Goal: Information Seeking & Learning: Learn about a topic

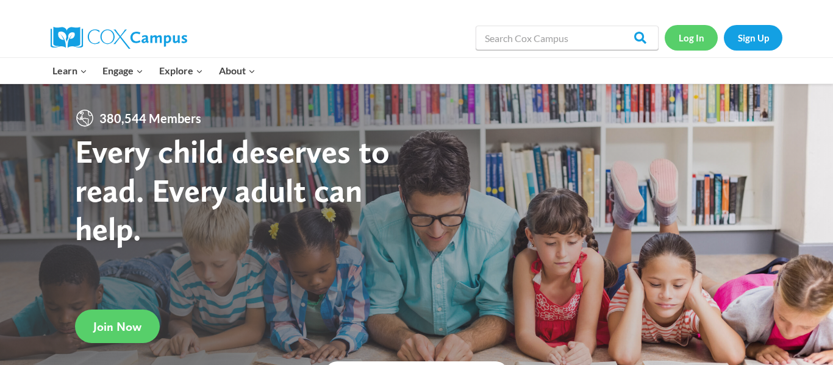
click at [697, 39] on link "Log In" at bounding box center [691, 37] width 53 height 25
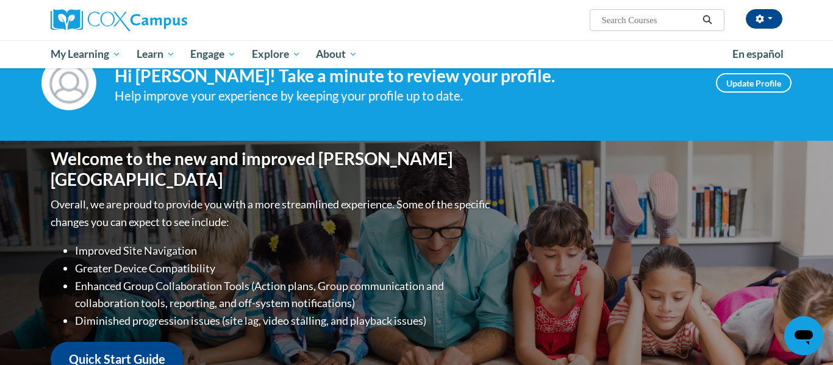
scroll to position [49, 0]
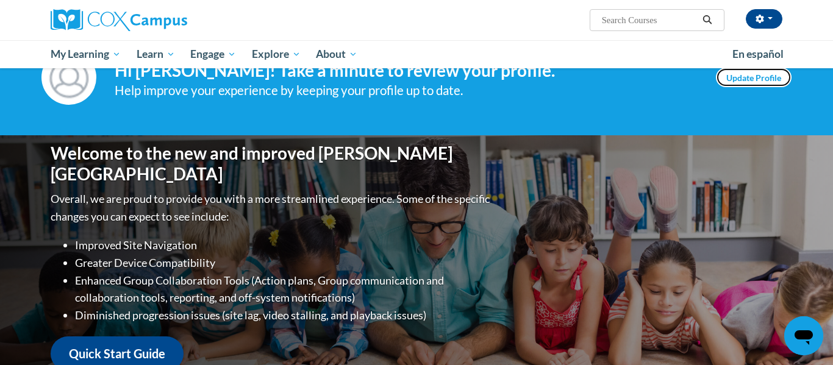
click at [729, 73] on link "Update Profile" at bounding box center [754, 78] width 76 height 20
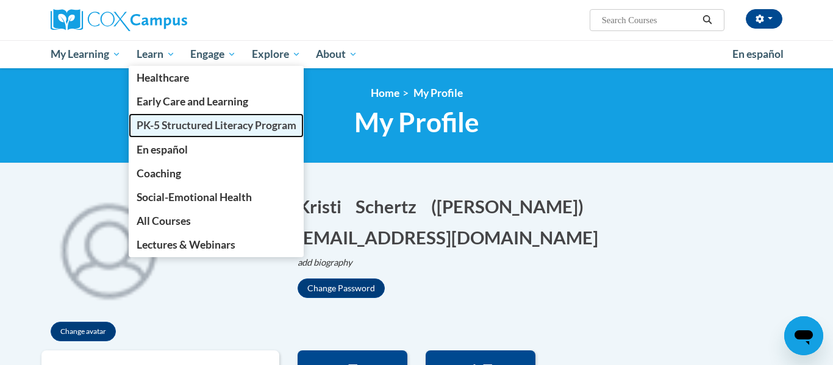
click at [158, 129] on span "PK-5 Structured Literacy Program" at bounding box center [217, 125] width 160 height 13
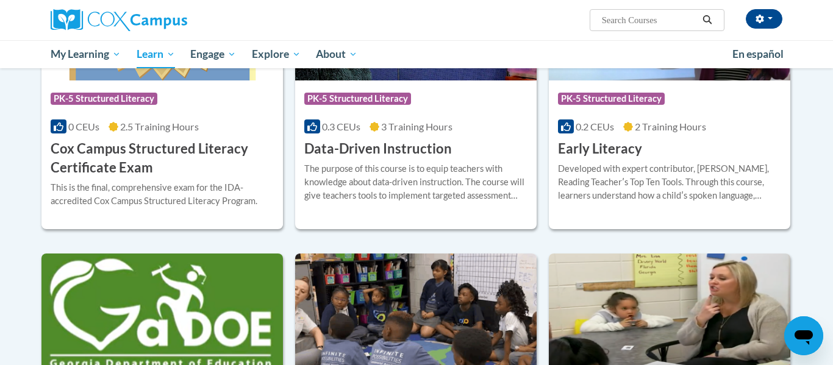
scroll to position [513, 0]
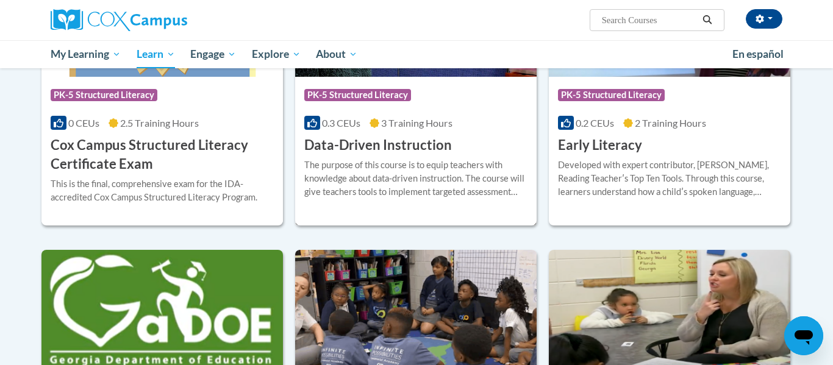
click at [407, 145] on h3 "Data-Driven Instruction" at bounding box center [378, 145] width 148 height 19
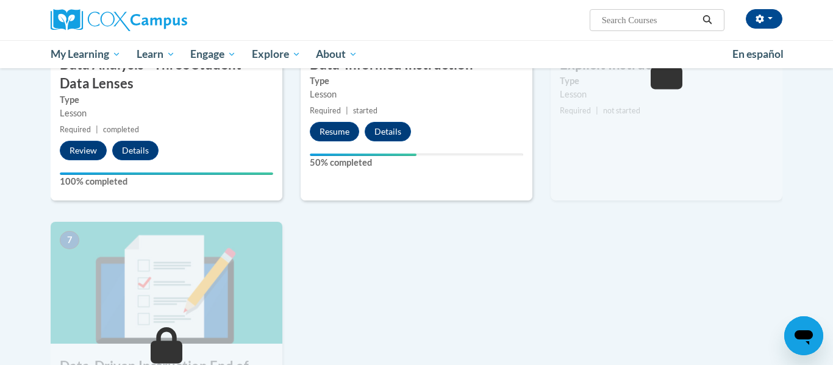
scroll to position [702, 0]
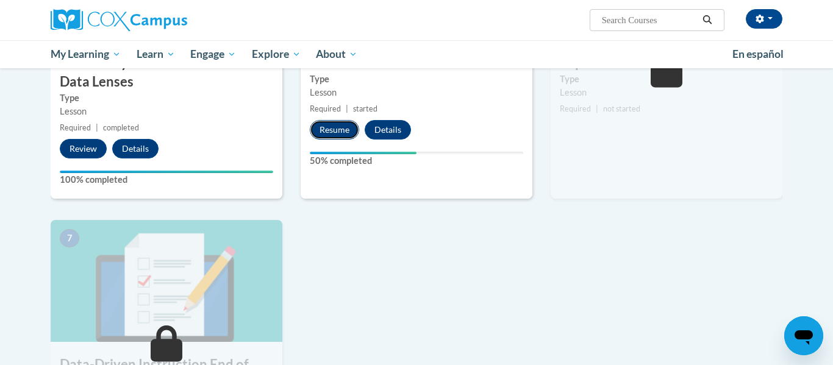
click at [338, 132] on button "Resume" at bounding box center [334, 130] width 49 height 20
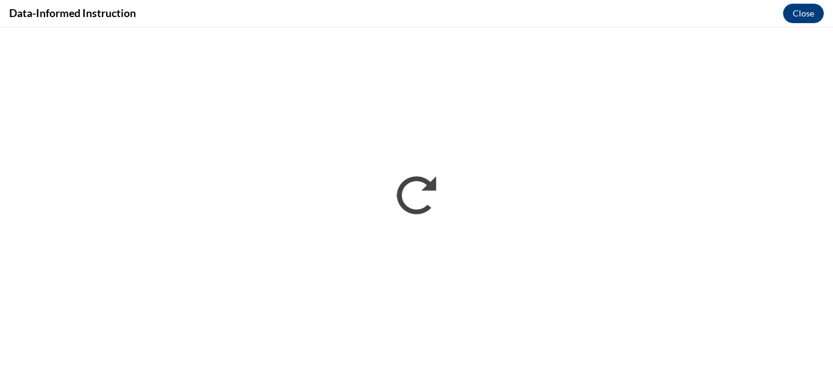
scroll to position [0, 0]
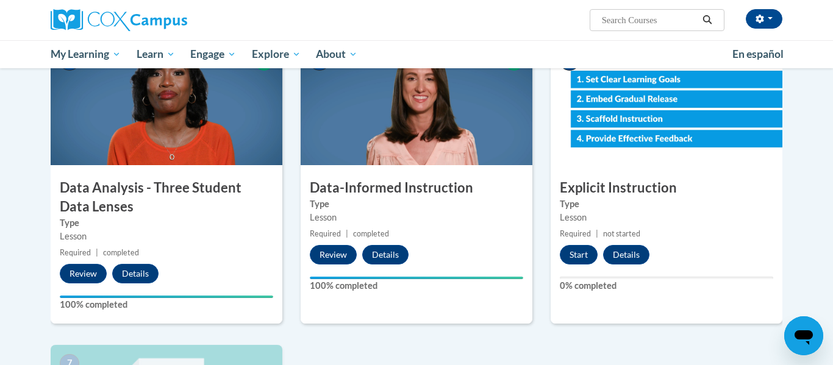
scroll to position [578, 0]
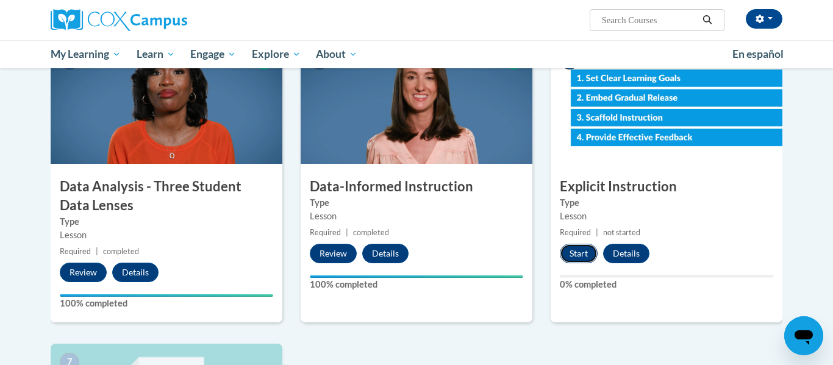
click at [584, 257] on button "Start" at bounding box center [579, 254] width 38 height 20
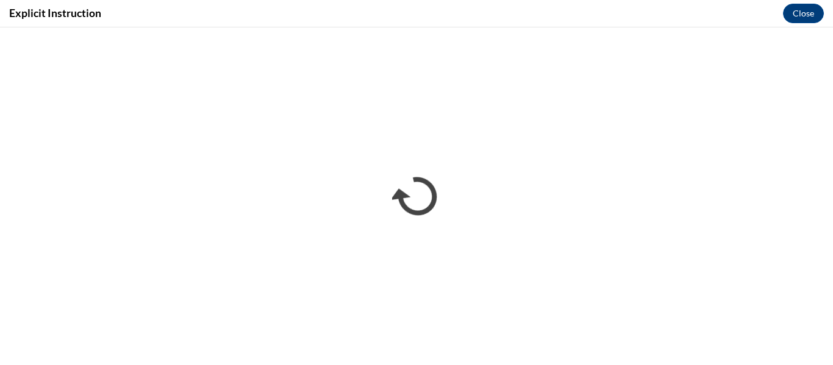
scroll to position [0, 0]
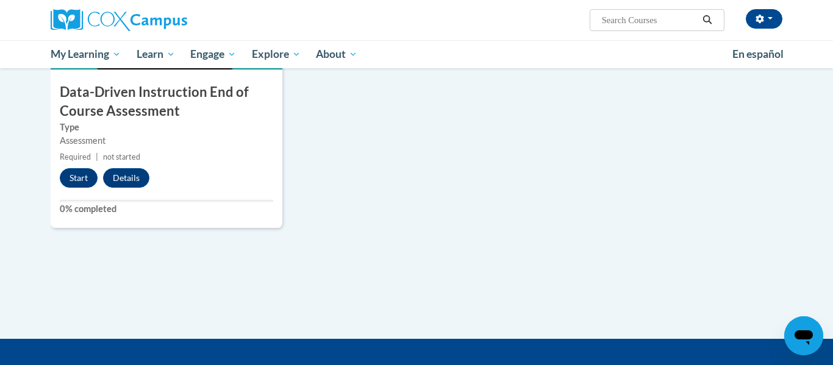
scroll to position [969, 0]
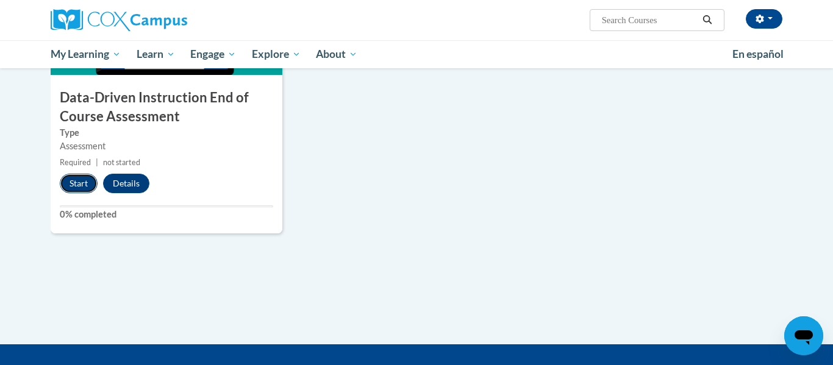
click at [74, 183] on button "Start" at bounding box center [79, 184] width 38 height 20
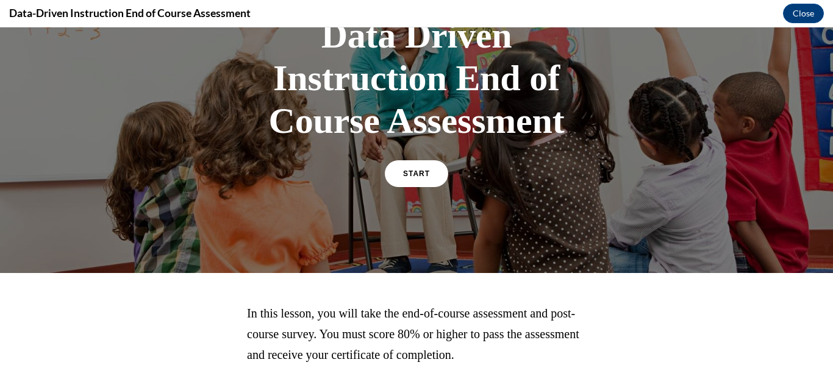
scroll to position [104, 0]
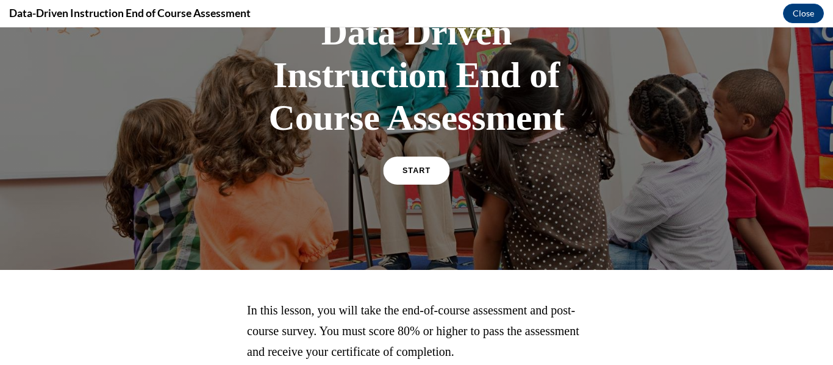
click at [413, 174] on link "START" at bounding box center [416, 171] width 66 height 28
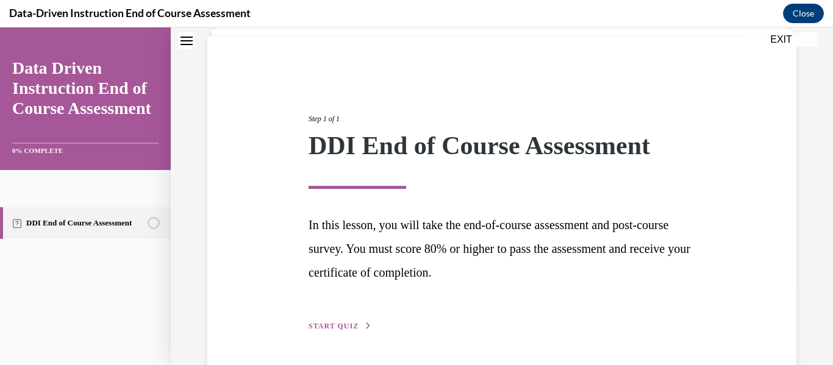
scroll to position [125, 0]
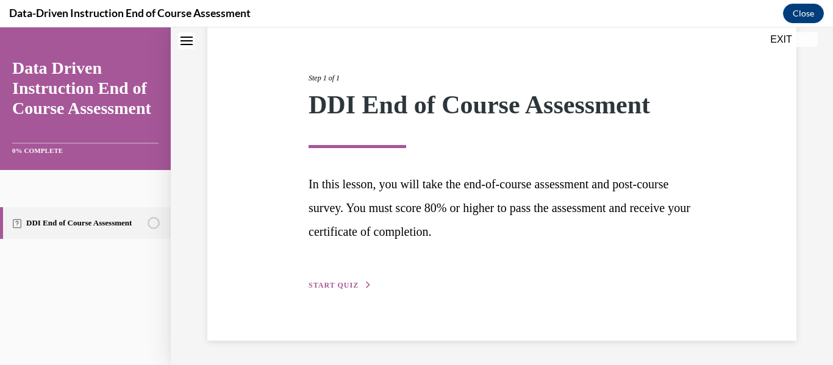
click at [346, 287] on span "START QUIZ" at bounding box center [333, 285] width 50 height 9
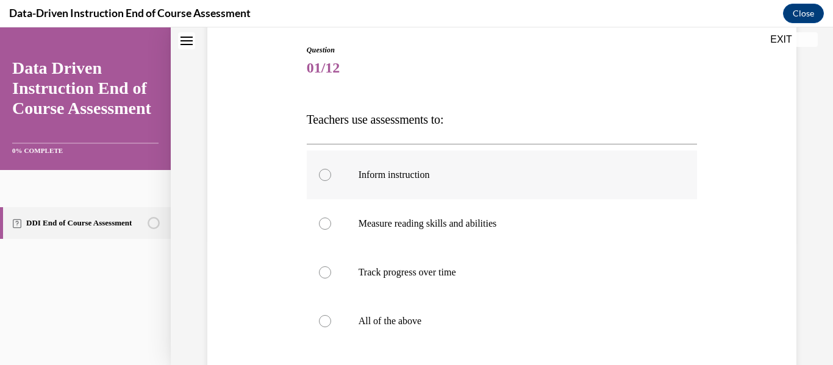
click at [324, 174] on div at bounding box center [325, 175] width 12 height 12
click at [324, 174] on input "Inform instruction" at bounding box center [325, 175] width 12 height 12
radio input "true"
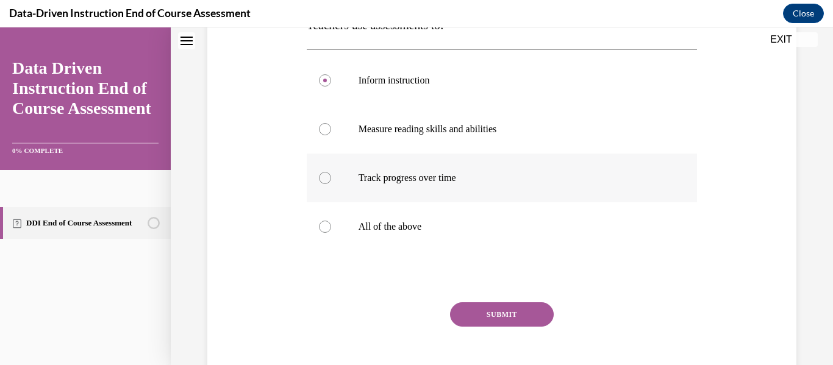
scroll to position [224, 0]
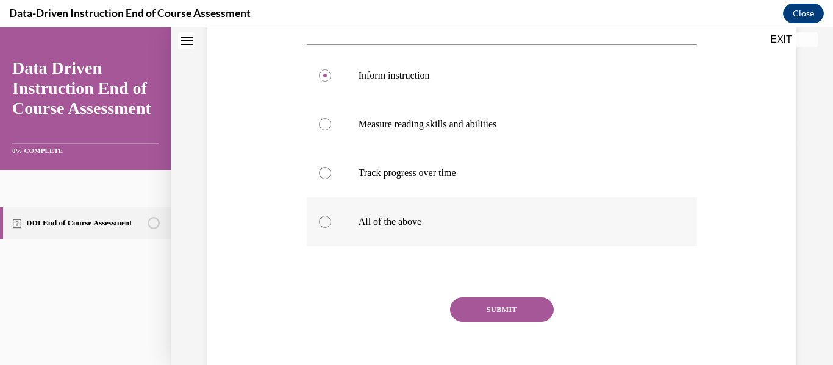
click at [322, 224] on div at bounding box center [325, 222] width 12 height 12
click at [322, 224] on input "All of the above" at bounding box center [325, 222] width 12 height 12
radio input "true"
click at [518, 312] on button "SUBMIT" at bounding box center [502, 310] width 104 height 24
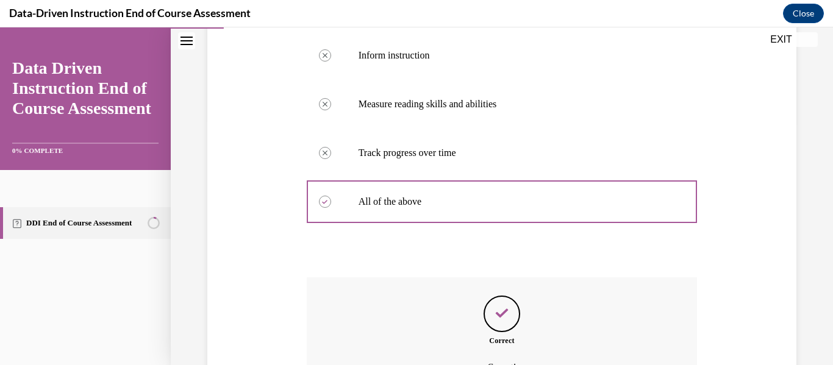
scroll to position [380, 0]
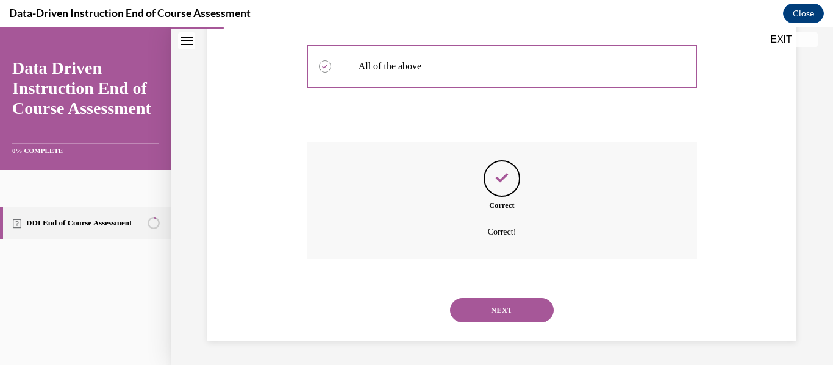
click at [518, 312] on button "NEXT" at bounding box center [502, 310] width 104 height 24
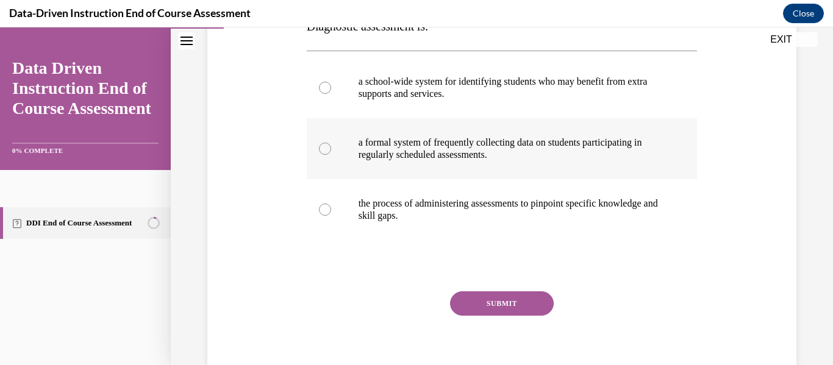
scroll to position [221, 0]
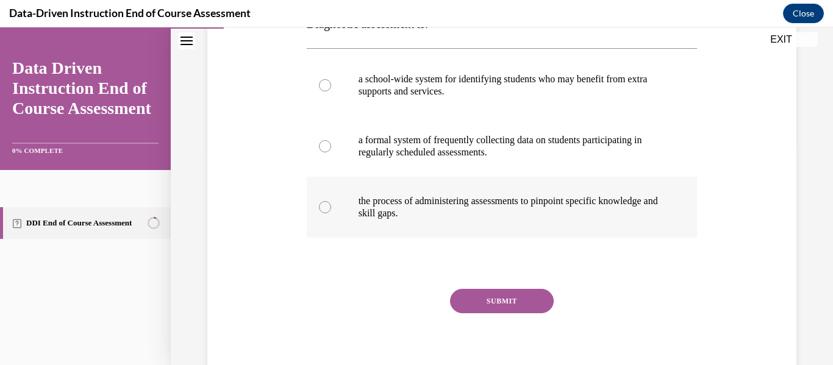
click at [327, 208] on div at bounding box center [325, 207] width 12 height 12
click at [327, 208] on input "the process of administering assessments to pinpoint specific knowledge and ski…" at bounding box center [325, 207] width 12 height 12
radio input "true"
click at [466, 298] on button "SUBMIT" at bounding box center [502, 301] width 104 height 24
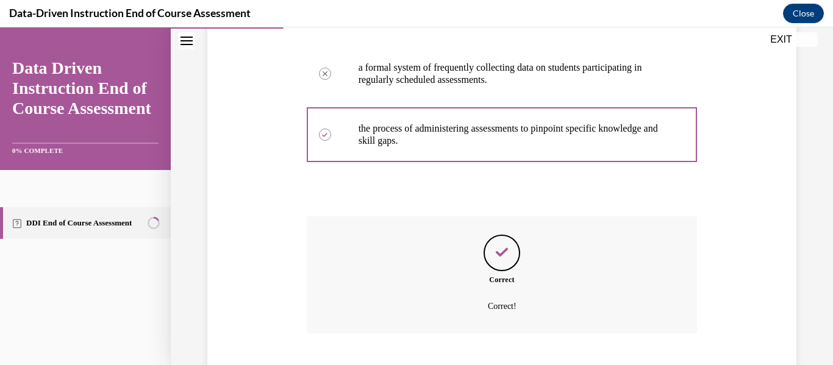
scroll to position [368, 0]
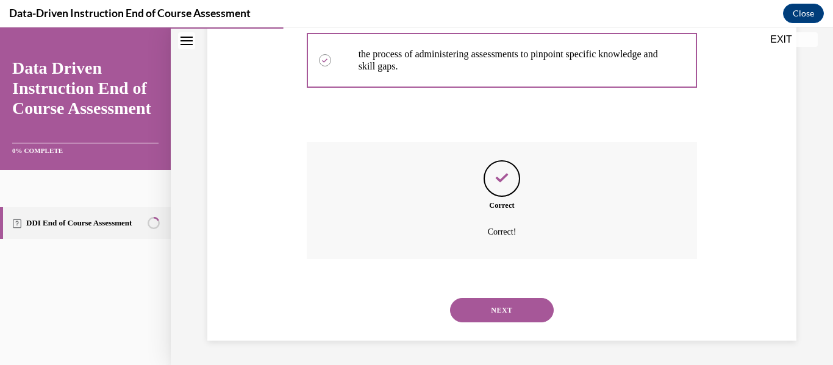
click at [471, 307] on button "NEXT" at bounding box center [502, 310] width 104 height 24
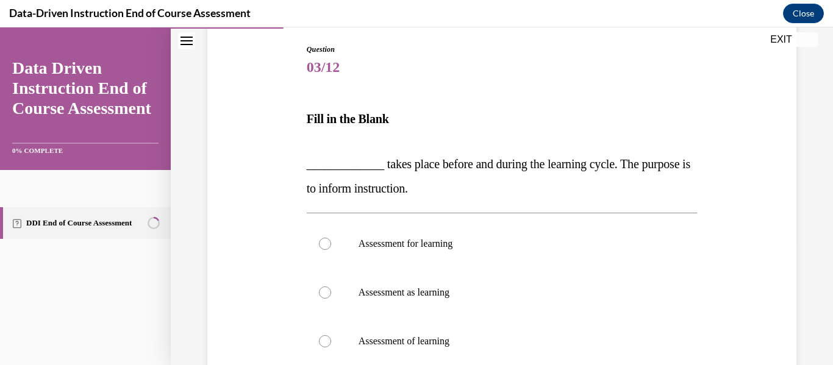
scroll to position [130, 0]
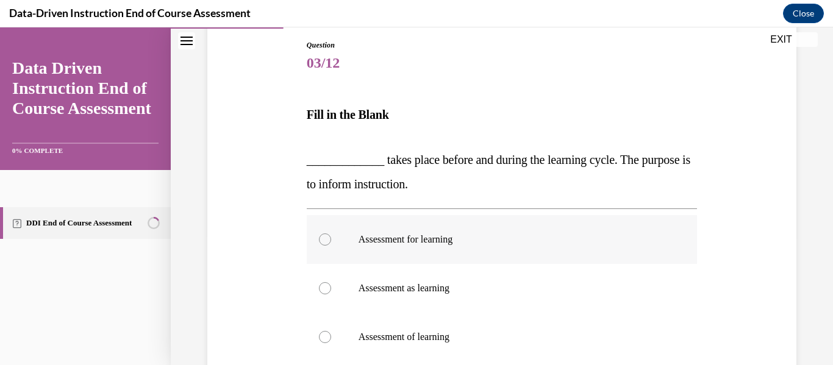
click at [325, 238] on div at bounding box center [325, 240] width 12 height 12
click at [325, 238] on input "Assessment for learning" at bounding box center [325, 240] width 12 height 12
radio input "true"
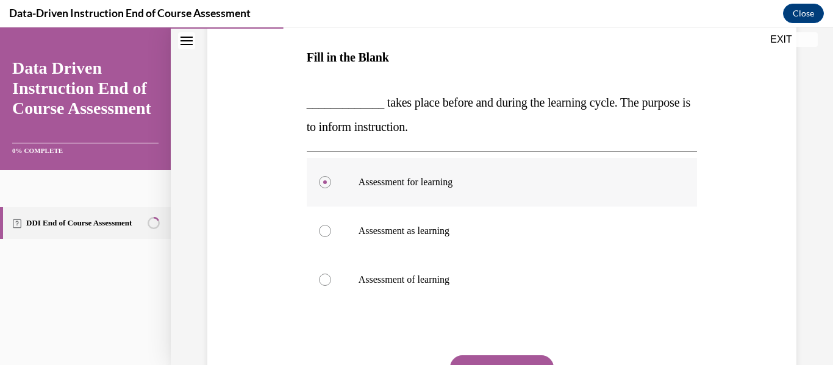
scroll to position [200, 0]
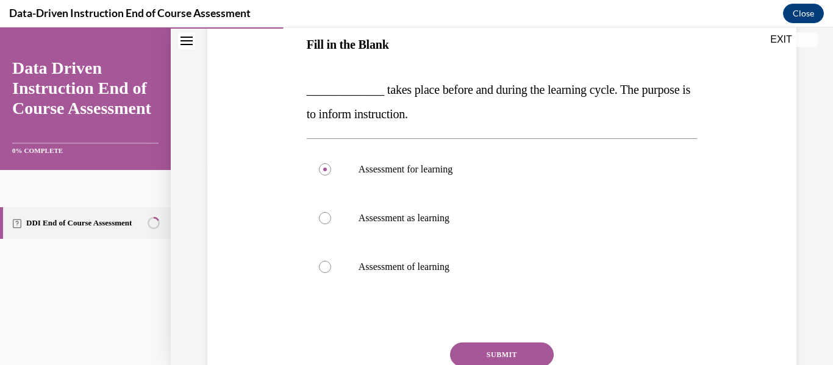
click at [512, 353] on button "SUBMIT" at bounding box center [502, 355] width 104 height 24
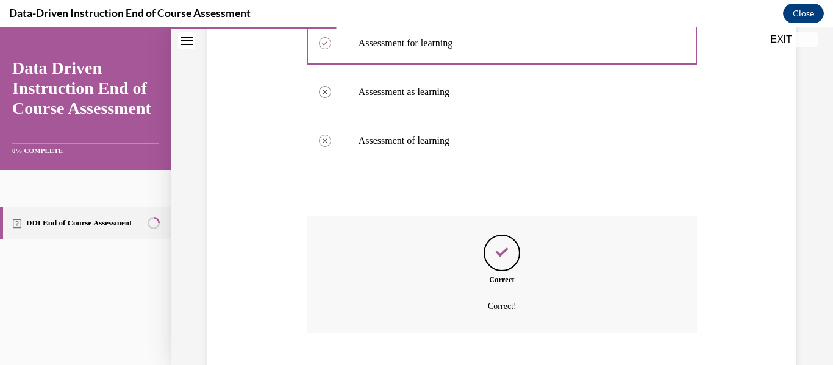
scroll to position [401, 0]
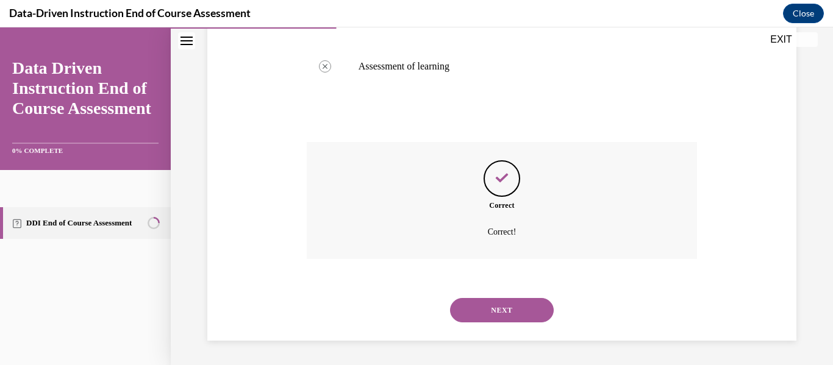
click at [501, 308] on button "NEXT" at bounding box center [502, 310] width 104 height 24
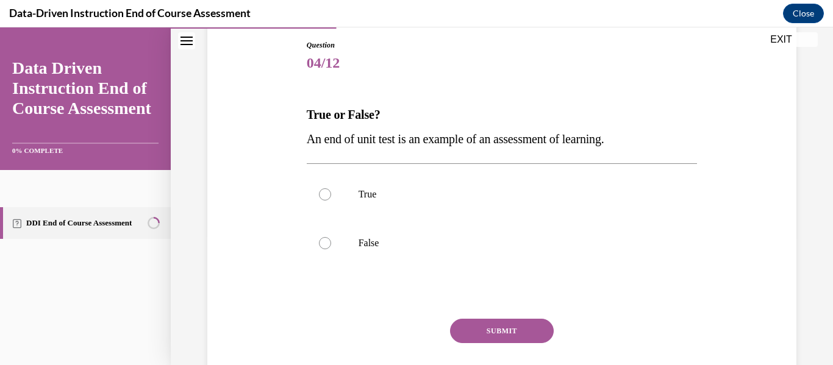
scroll to position [140, 0]
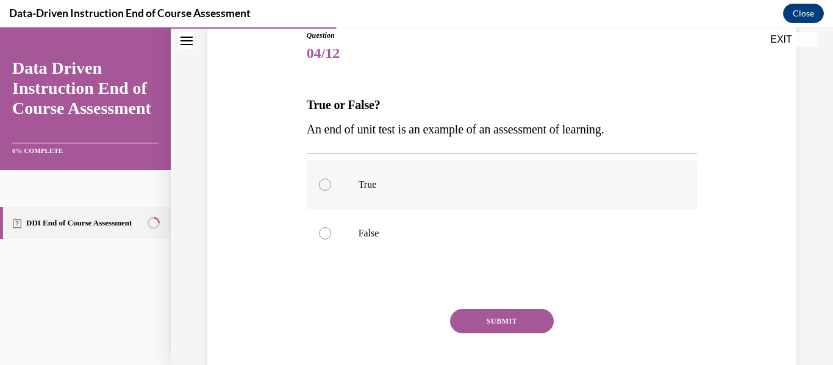
click at [322, 187] on div at bounding box center [325, 185] width 12 height 12
click at [322, 187] on input "True" at bounding box center [325, 185] width 12 height 12
radio input "true"
click at [493, 326] on button "SUBMIT" at bounding box center [502, 321] width 104 height 24
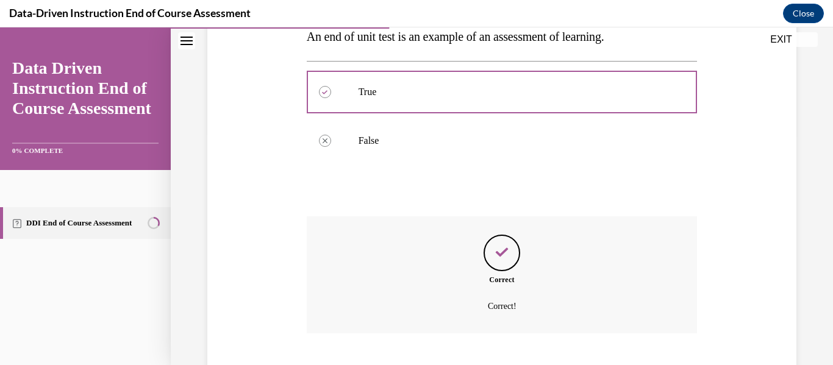
scroll to position [307, 0]
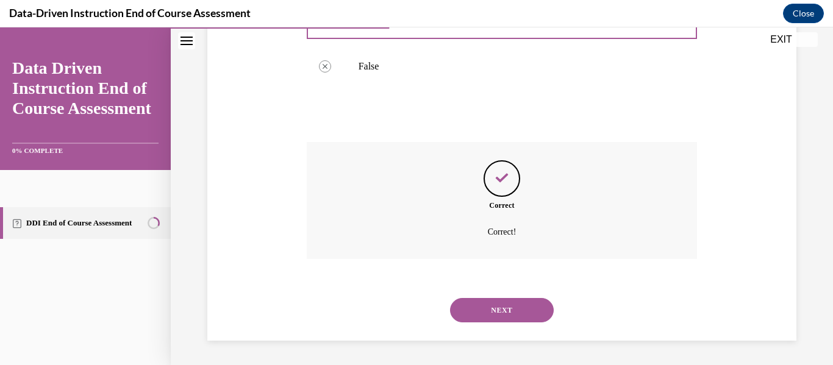
click at [491, 313] on button "NEXT" at bounding box center [502, 310] width 104 height 24
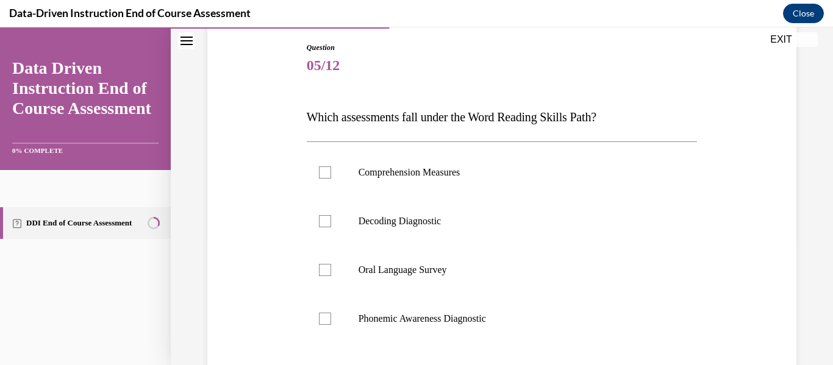
scroll to position [134, 0]
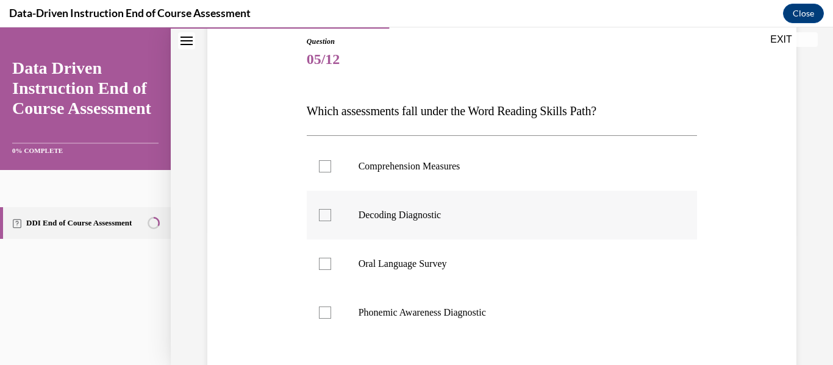
click at [326, 218] on div at bounding box center [325, 215] width 12 height 12
click at [326, 218] on input "Decoding Diagnostic" at bounding box center [325, 215] width 12 height 12
checkbox input "true"
click at [327, 316] on div at bounding box center [325, 313] width 12 height 12
click at [327, 316] on input "Phonemic Awareness Diagnostic" at bounding box center [325, 313] width 12 height 12
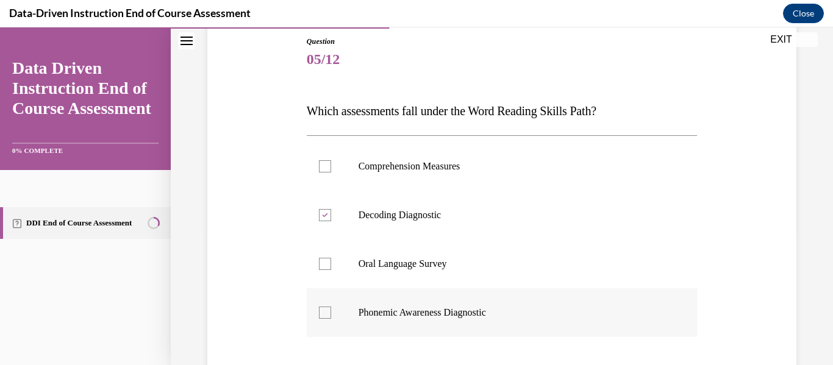
checkbox input "true"
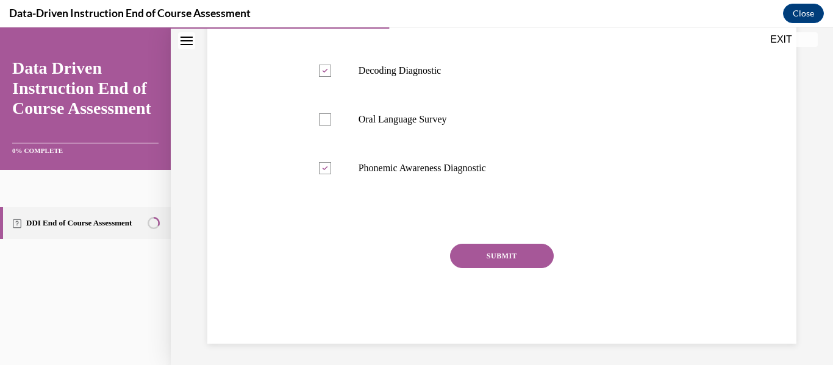
click at [480, 260] on button "SUBMIT" at bounding box center [502, 256] width 104 height 24
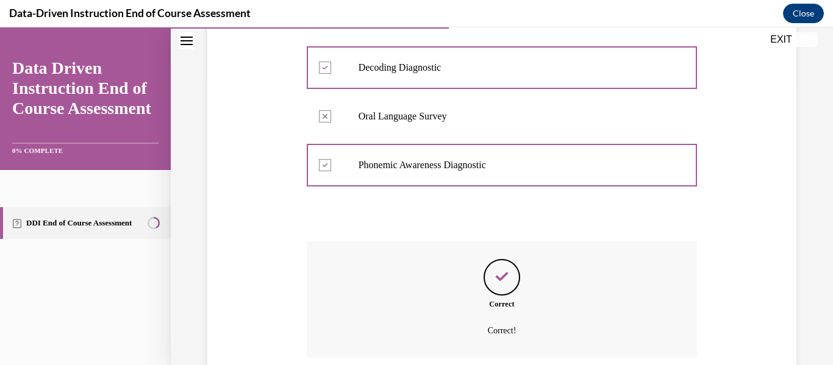
scroll to position [380, 0]
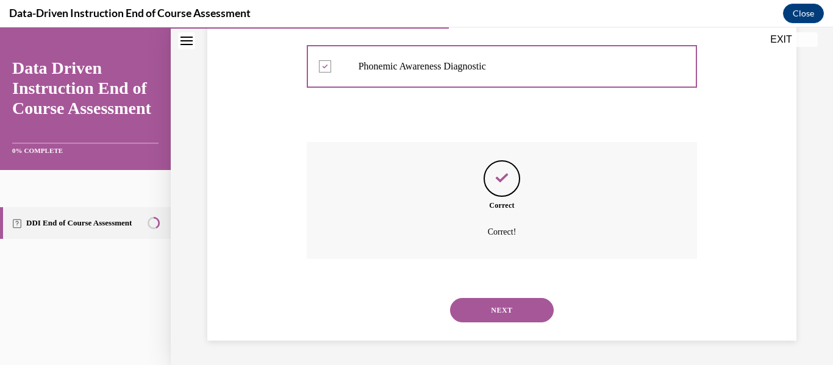
click at [494, 313] on button "NEXT" at bounding box center [502, 310] width 104 height 24
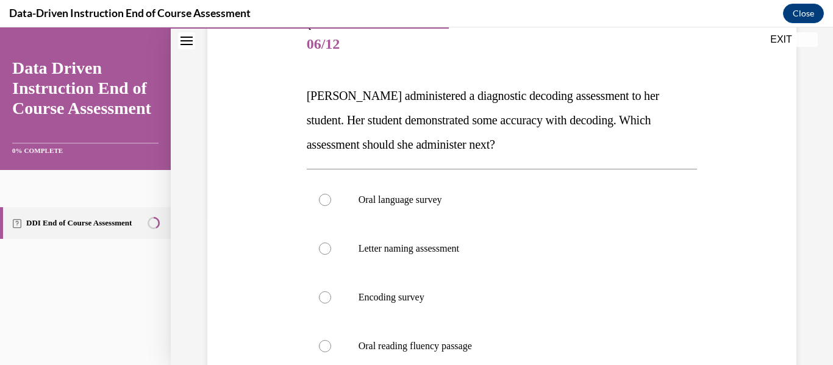
scroll to position [152, 0]
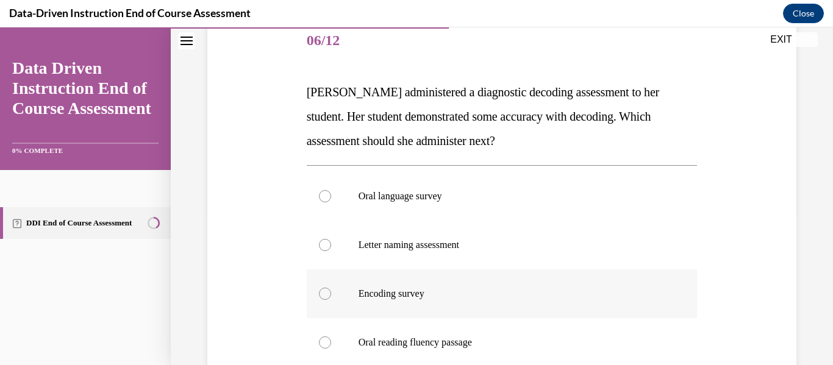
click at [324, 293] on div at bounding box center [325, 294] width 12 height 12
click at [324, 293] on input "Encoding survey" at bounding box center [325, 294] width 12 height 12
radio input "true"
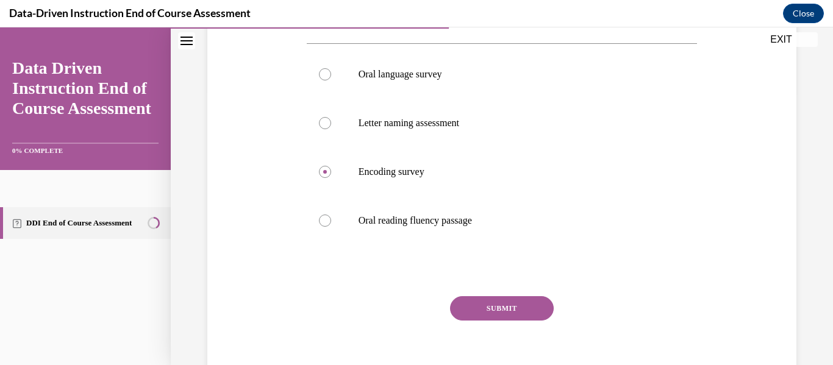
click at [523, 307] on button "SUBMIT" at bounding box center [502, 308] width 104 height 24
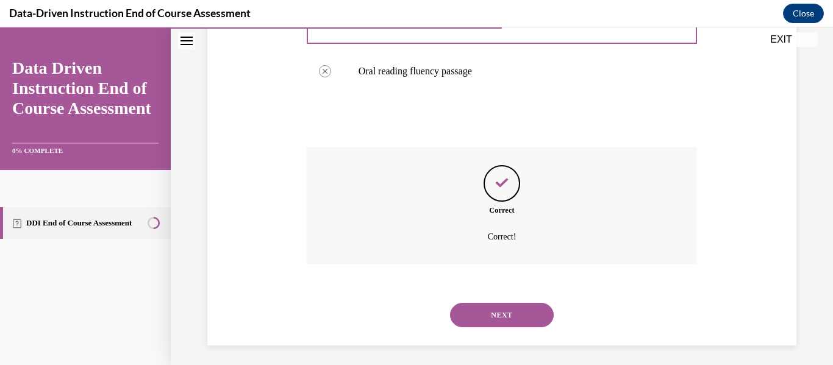
scroll to position [429, 0]
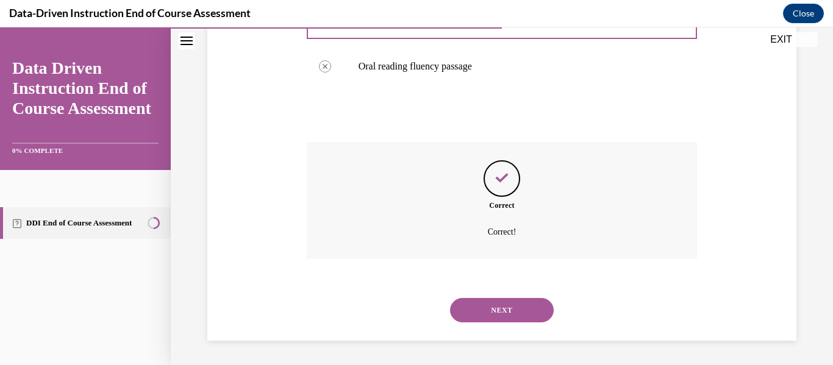
click at [518, 315] on button "NEXT" at bounding box center [502, 310] width 104 height 24
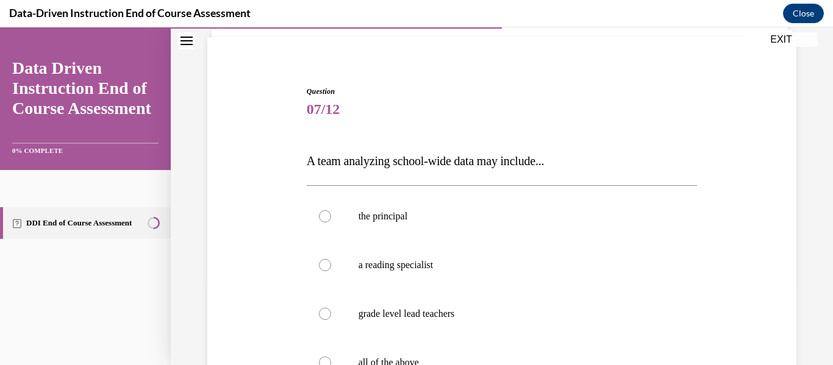
scroll to position [89, 0]
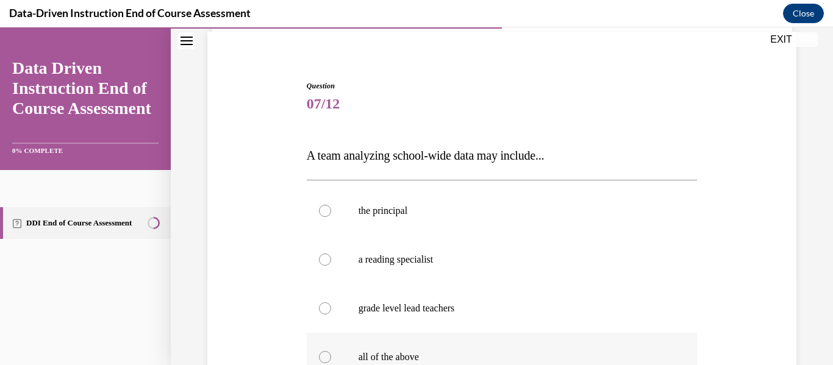
click at [322, 360] on div at bounding box center [325, 357] width 12 height 12
click at [322, 360] on input "all of the above" at bounding box center [325, 357] width 12 height 12
radio input "true"
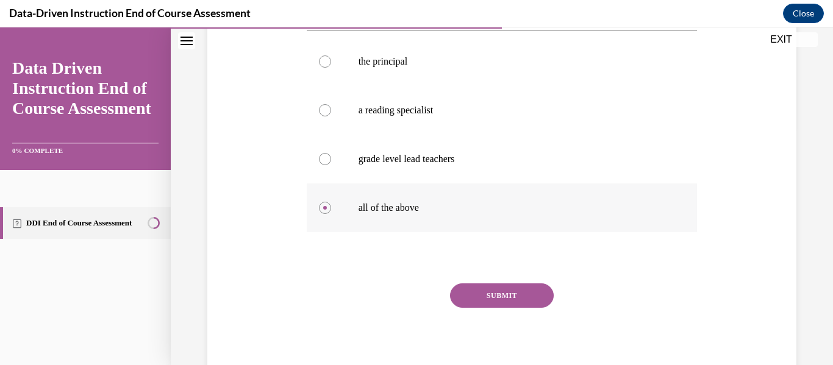
scroll to position [278, 0]
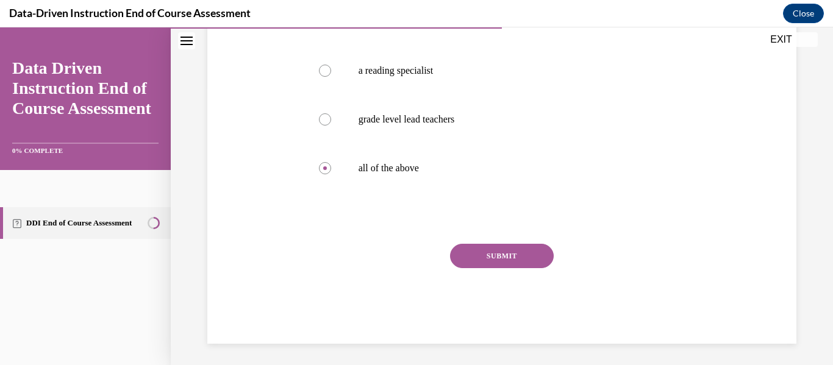
click at [472, 259] on button "SUBMIT" at bounding box center [502, 256] width 104 height 24
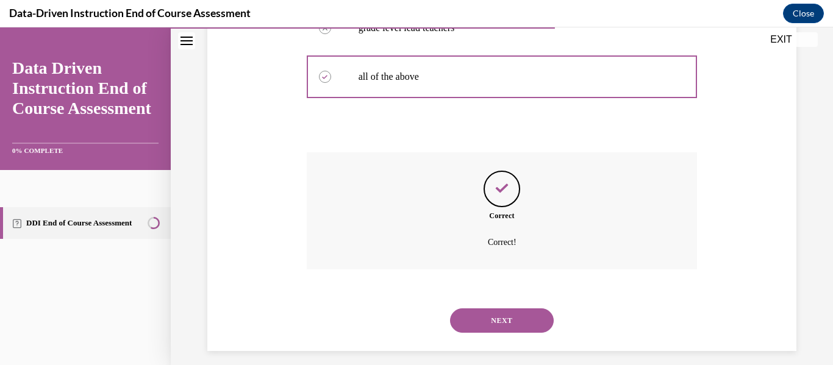
scroll to position [380, 0]
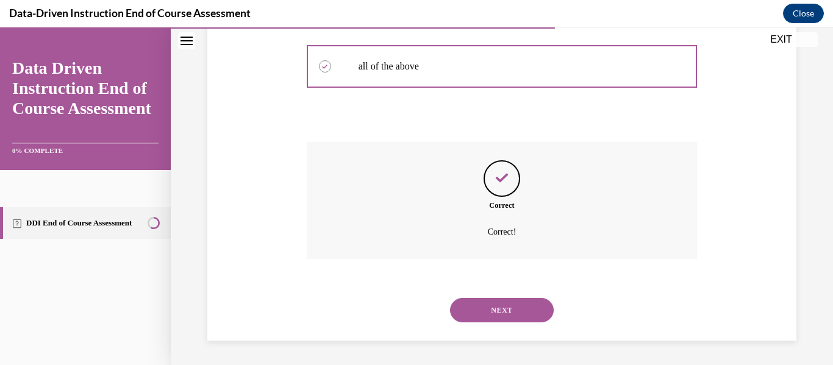
click at [477, 308] on button "NEXT" at bounding box center [502, 310] width 104 height 24
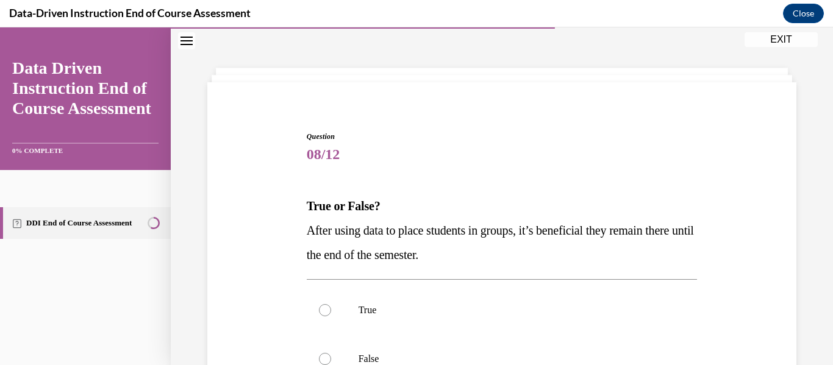
scroll to position [39, 0]
click at [324, 358] on div at bounding box center [325, 358] width 12 height 12
click at [324, 358] on input "False" at bounding box center [325, 358] width 12 height 12
radio input "true"
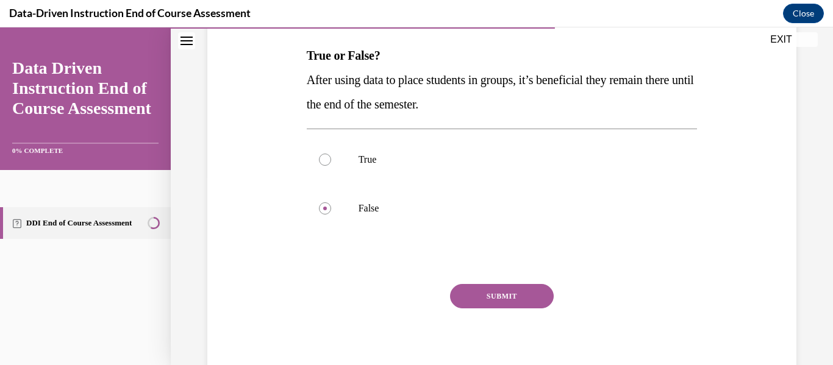
click at [473, 292] on button "SUBMIT" at bounding box center [502, 296] width 104 height 24
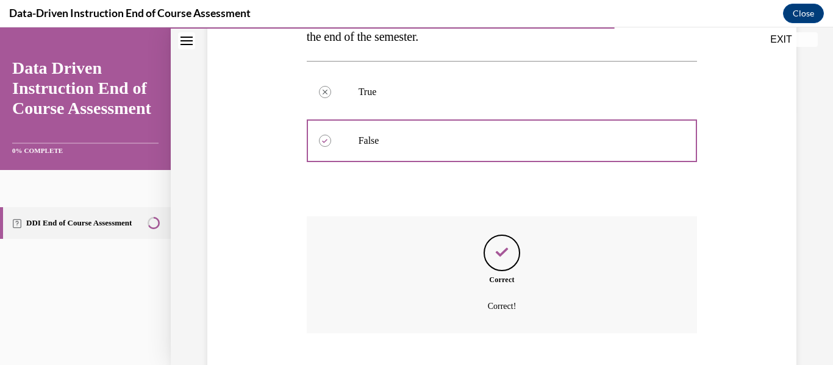
scroll to position [331, 0]
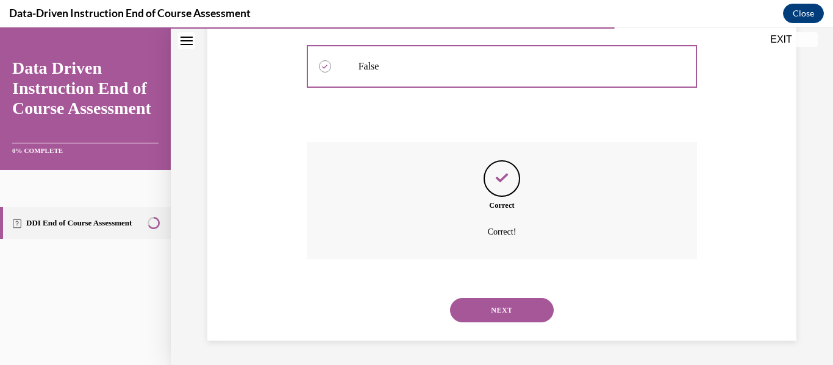
click at [478, 309] on button "NEXT" at bounding box center [502, 310] width 104 height 24
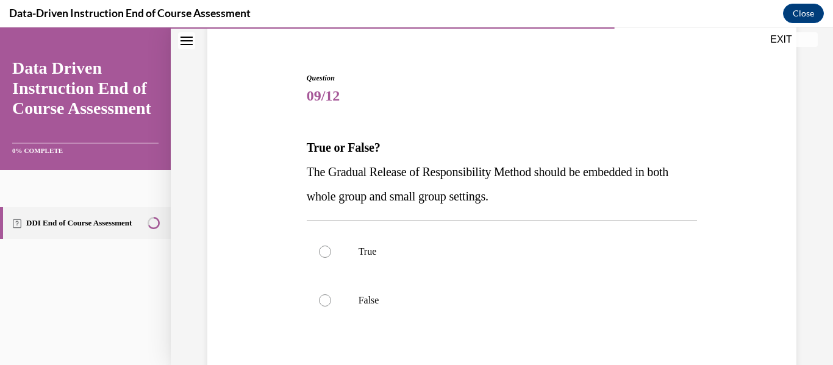
scroll to position [113, 0]
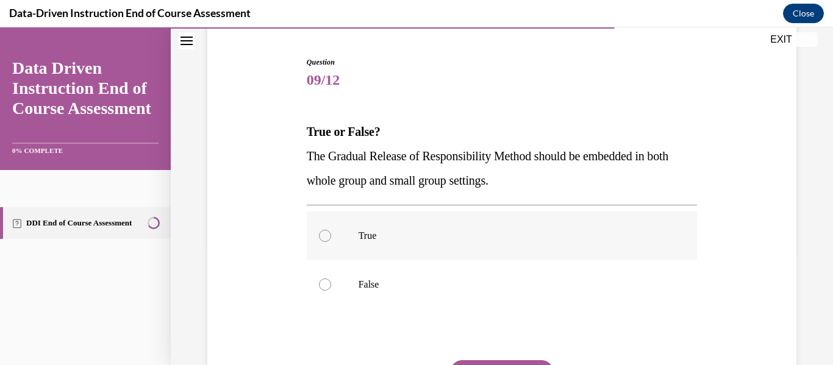
click at [322, 238] on div at bounding box center [325, 236] width 12 height 12
click at [322, 238] on input "True" at bounding box center [325, 236] width 12 height 12
radio input "true"
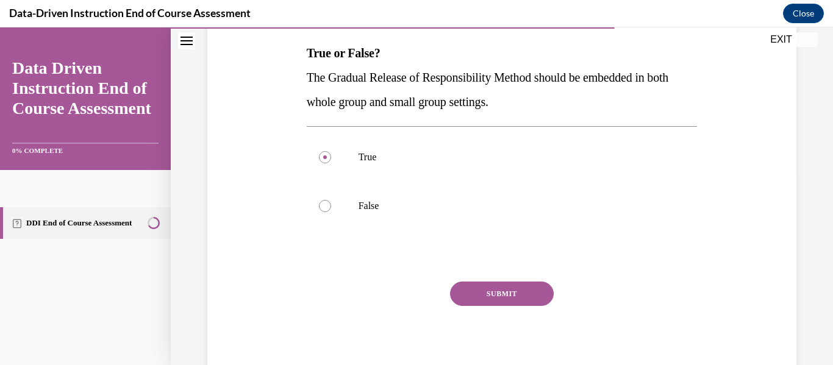
scroll to position [207, 0]
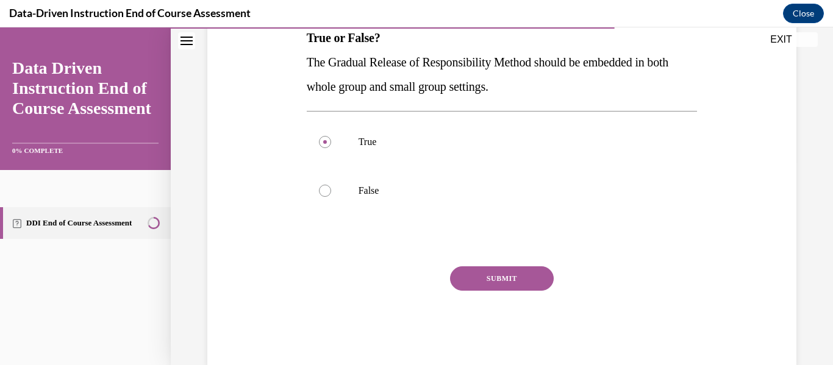
click at [479, 284] on button "SUBMIT" at bounding box center [502, 278] width 104 height 24
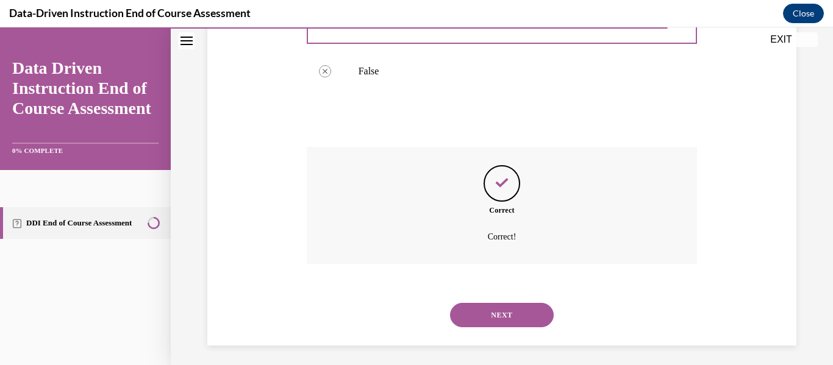
scroll to position [331, 0]
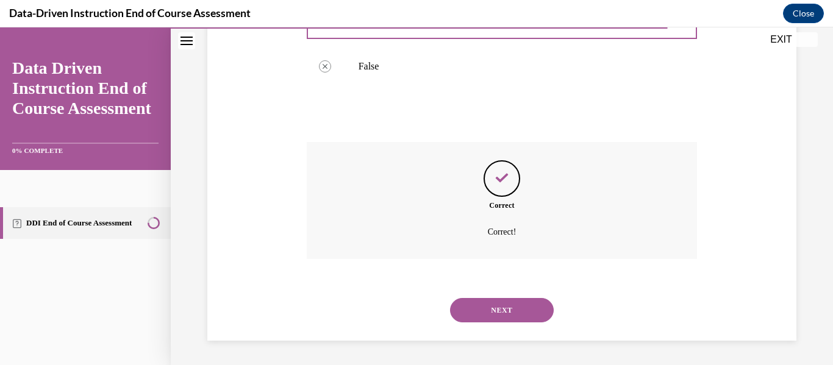
click at [494, 308] on button "NEXT" at bounding box center [502, 310] width 104 height 24
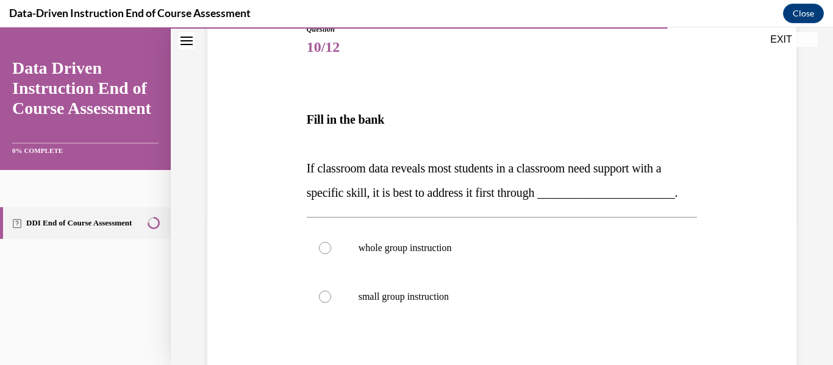
scroll to position [146, 0]
click at [321, 250] on div at bounding box center [325, 247] width 12 height 12
click at [321, 250] on input "whole group instruction" at bounding box center [325, 247] width 12 height 12
radio input "true"
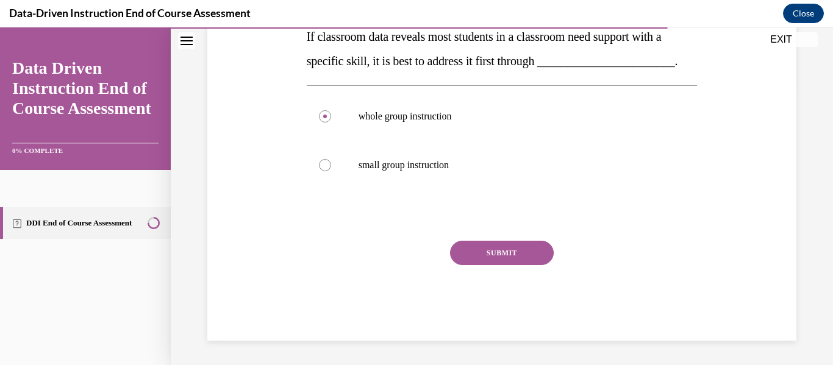
click at [510, 249] on button "SUBMIT" at bounding box center [502, 253] width 104 height 24
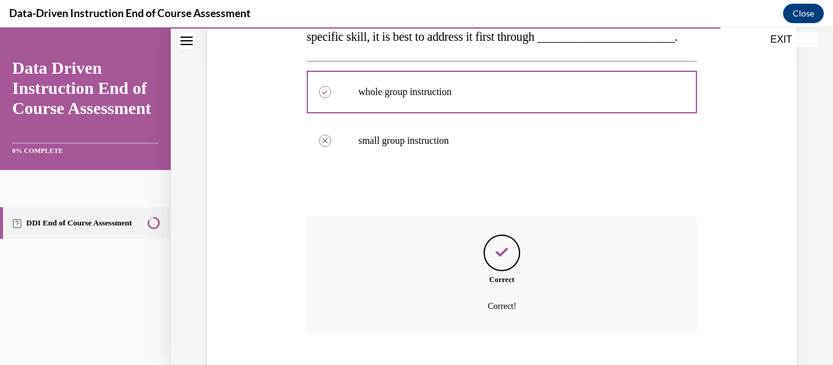
scroll to position [376, 0]
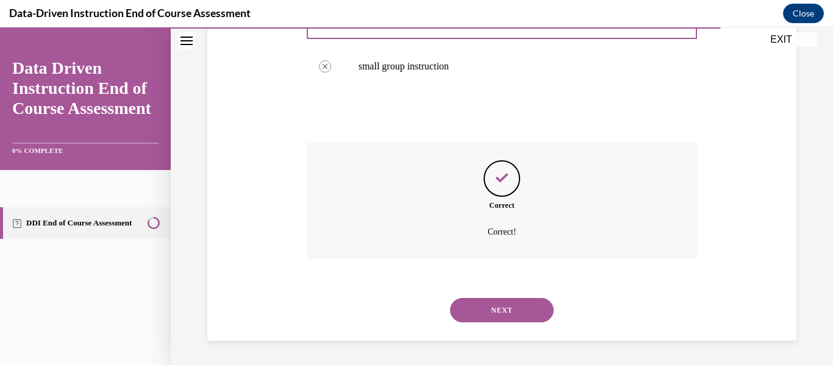
click at [497, 311] on button "NEXT" at bounding box center [502, 310] width 104 height 24
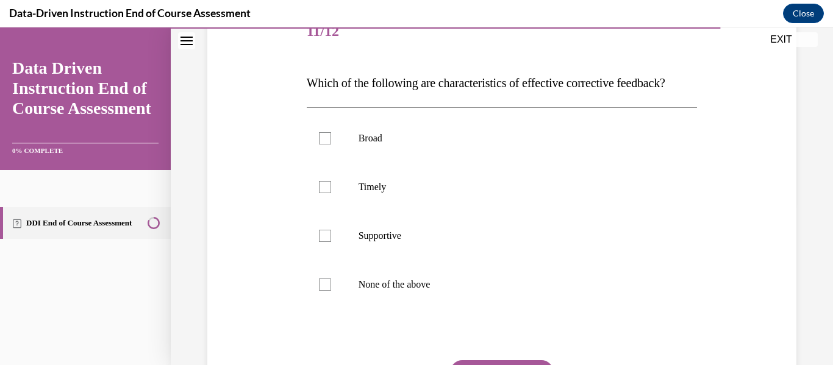
scroll to position [163, 0]
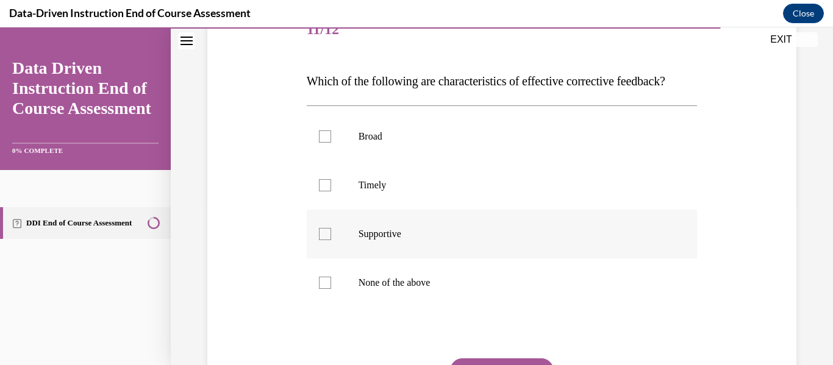
click at [326, 240] on div at bounding box center [325, 234] width 12 height 12
click at [326, 240] on input "Supportive" at bounding box center [325, 234] width 12 height 12
checkbox input "true"
click at [323, 191] on div at bounding box center [325, 185] width 12 height 12
click at [323, 191] on input "Timely" at bounding box center [325, 185] width 12 height 12
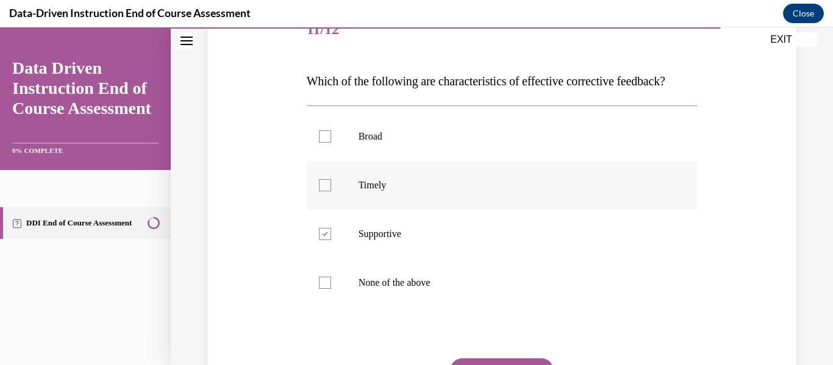
checkbox input "true"
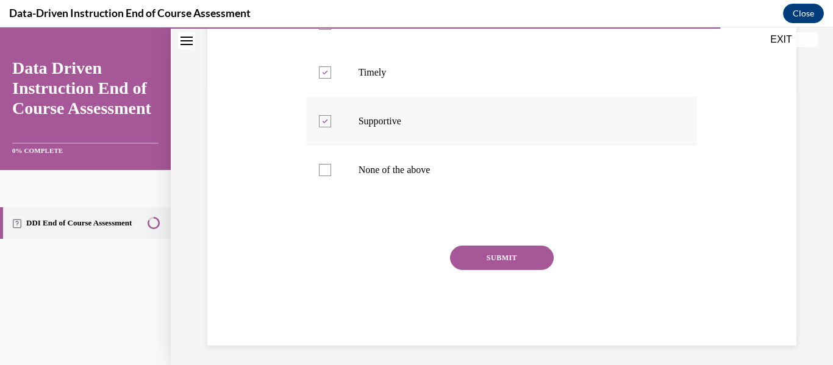
scroll to position [305, 0]
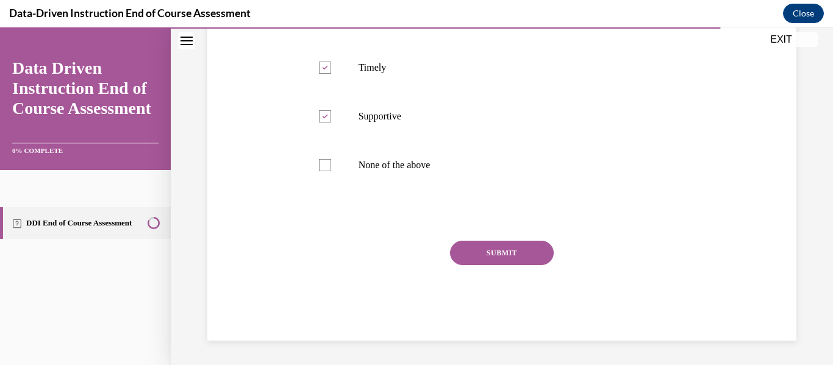
click at [469, 245] on button "SUBMIT" at bounding box center [502, 253] width 104 height 24
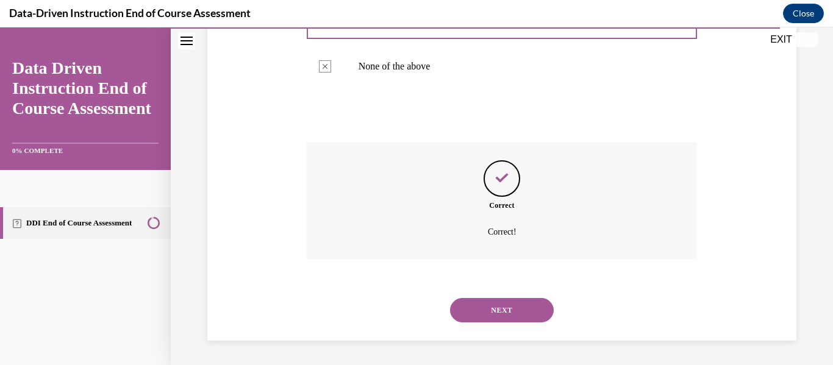
scroll to position [404, 0]
click at [497, 311] on button "NEXT" at bounding box center [502, 310] width 104 height 24
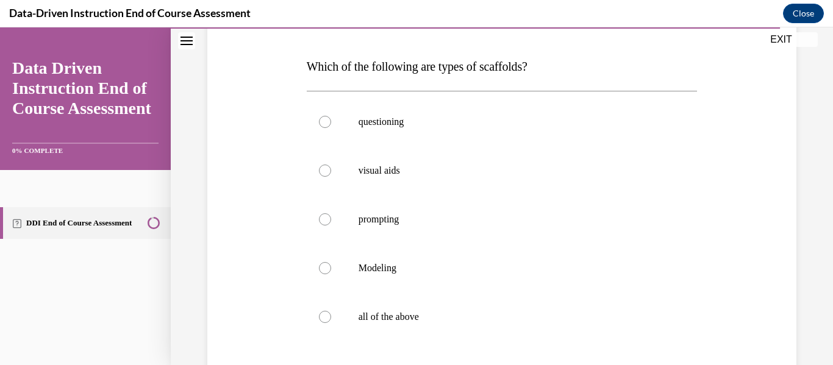
scroll to position [180, 0]
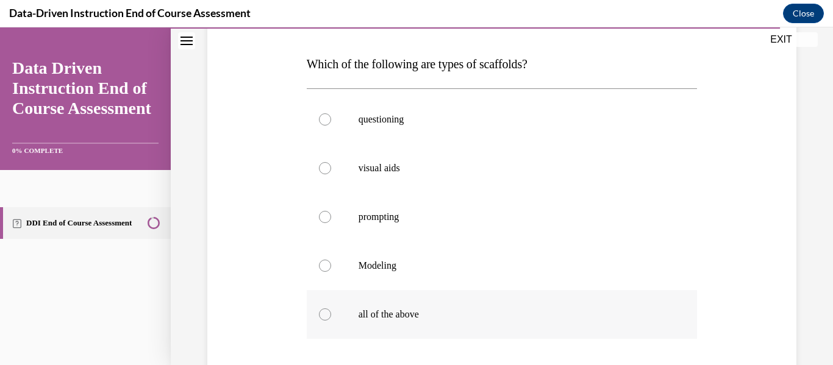
click at [323, 316] on div at bounding box center [325, 314] width 12 height 12
click at [323, 316] on input "all of the above" at bounding box center [325, 314] width 12 height 12
radio input "true"
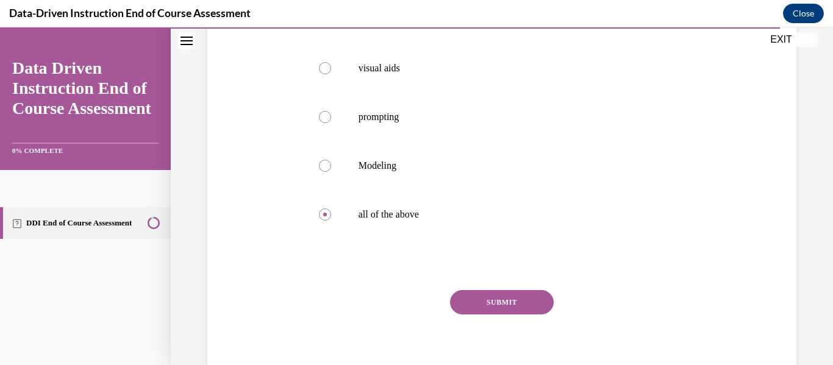
click at [472, 304] on button "SUBMIT" at bounding box center [502, 302] width 104 height 24
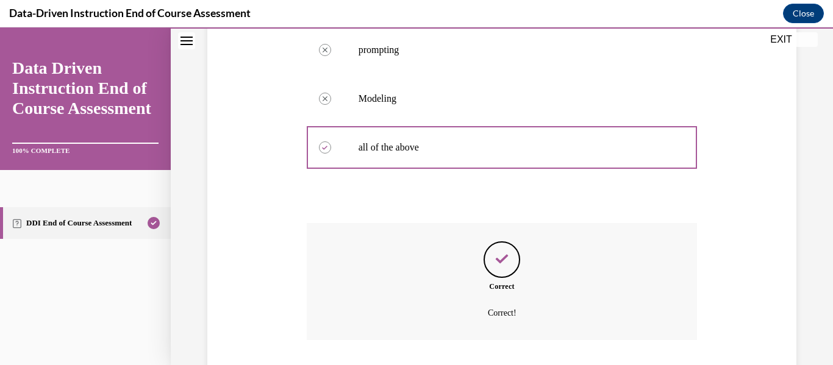
scroll to position [429, 0]
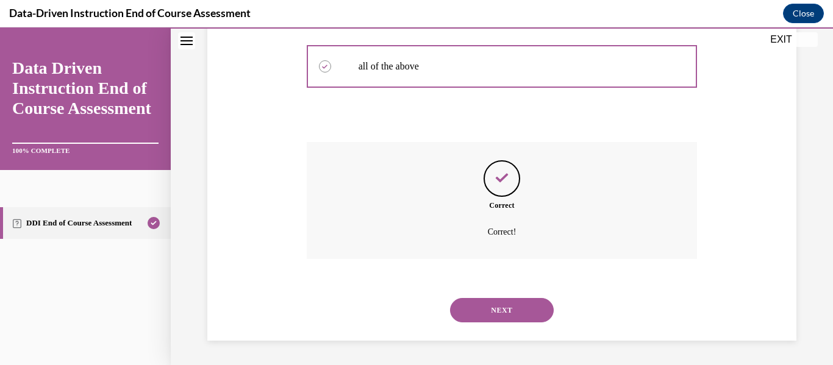
click at [483, 318] on button "NEXT" at bounding box center [502, 310] width 104 height 24
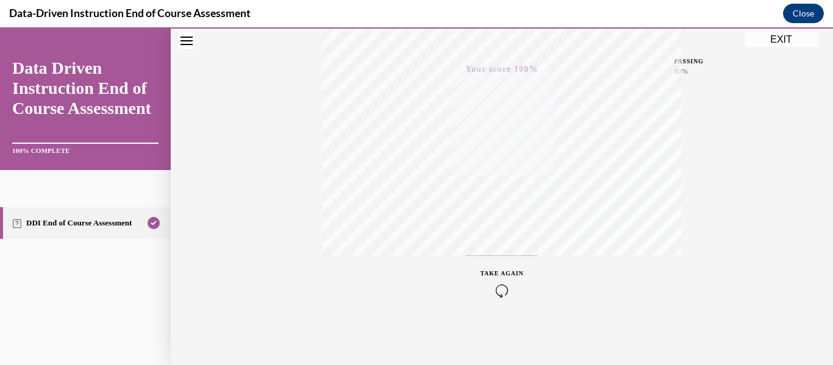
scroll to position [0, 0]
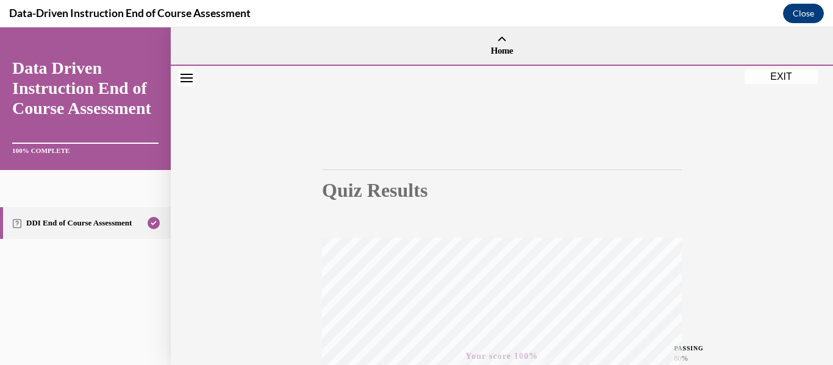
click at [780, 76] on button "EXIT" at bounding box center [780, 77] width 73 height 15
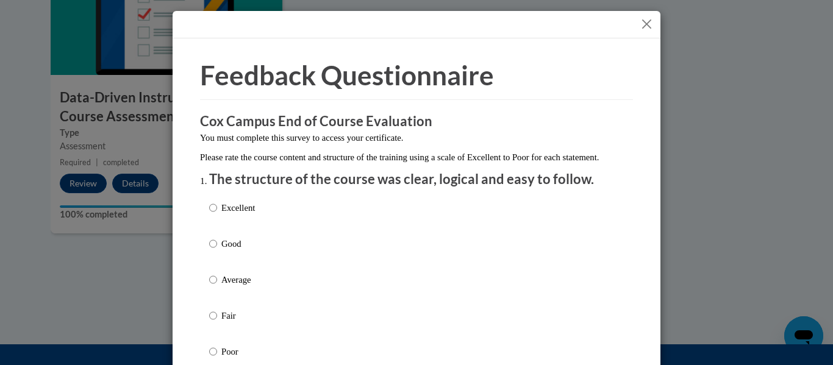
click at [644, 26] on button "Close" at bounding box center [646, 23] width 15 height 15
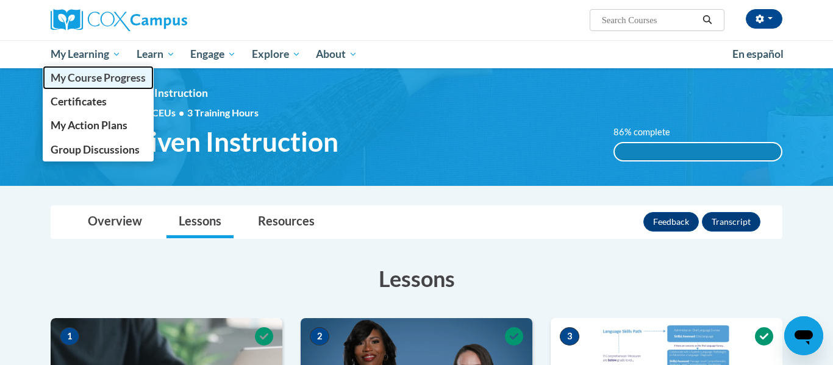
click at [90, 81] on span "My Course Progress" at bounding box center [98, 77] width 95 height 13
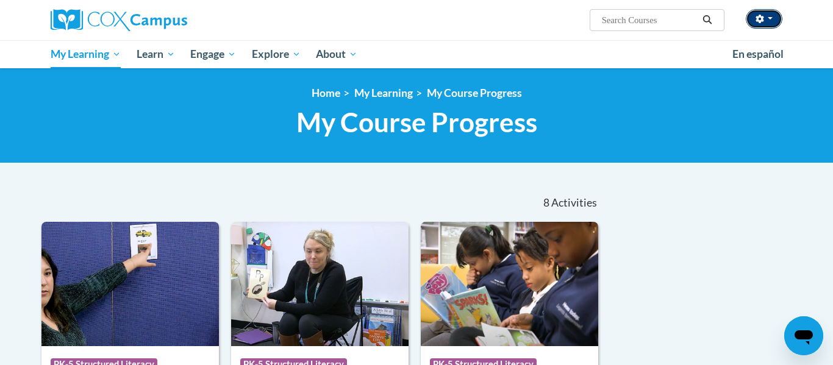
click at [773, 20] on button "button" at bounding box center [764, 19] width 37 height 20
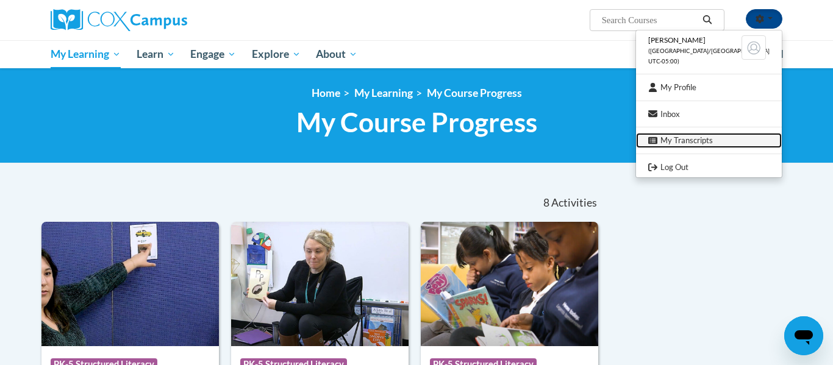
click at [699, 143] on link "My Transcripts" at bounding box center [709, 140] width 146 height 15
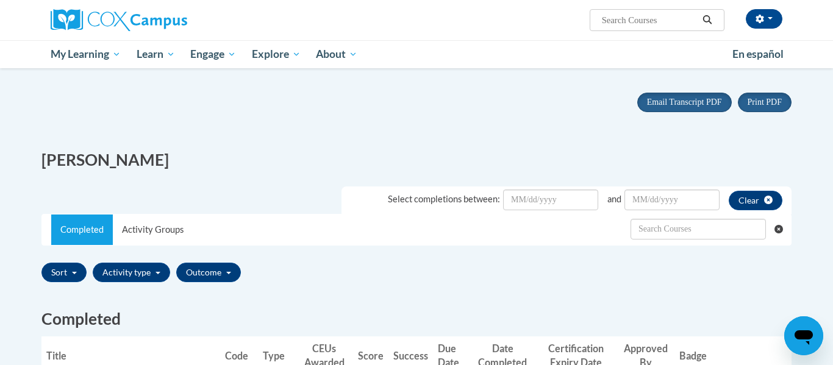
scroll to position [99, 0]
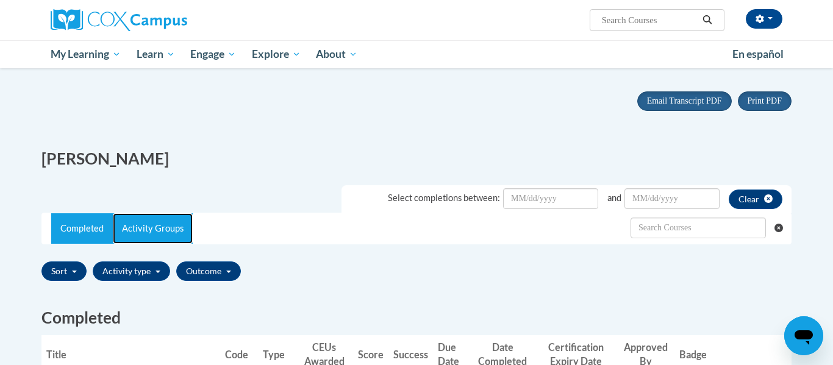
click at [145, 224] on link "Activity Groups" at bounding box center [153, 228] width 80 height 30
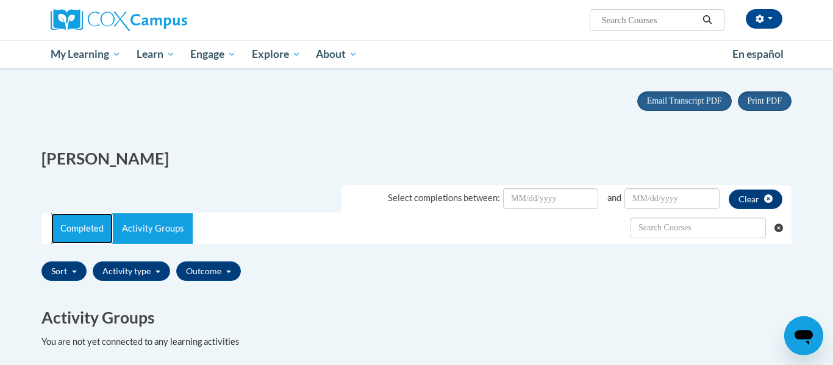
click at [87, 226] on link "Completed" at bounding box center [82, 228] width 62 height 30
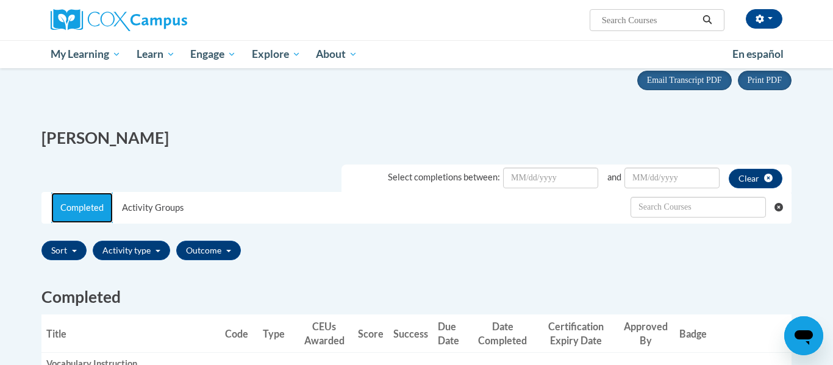
scroll to position [0, 0]
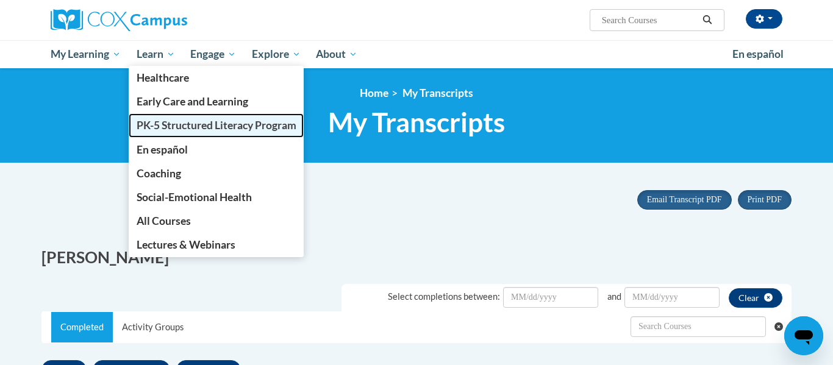
click at [142, 125] on span "PK-5 Structured Literacy Program" at bounding box center [217, 125] width 160 height 13
